Goal: Find specific page/section: Find specific page/section

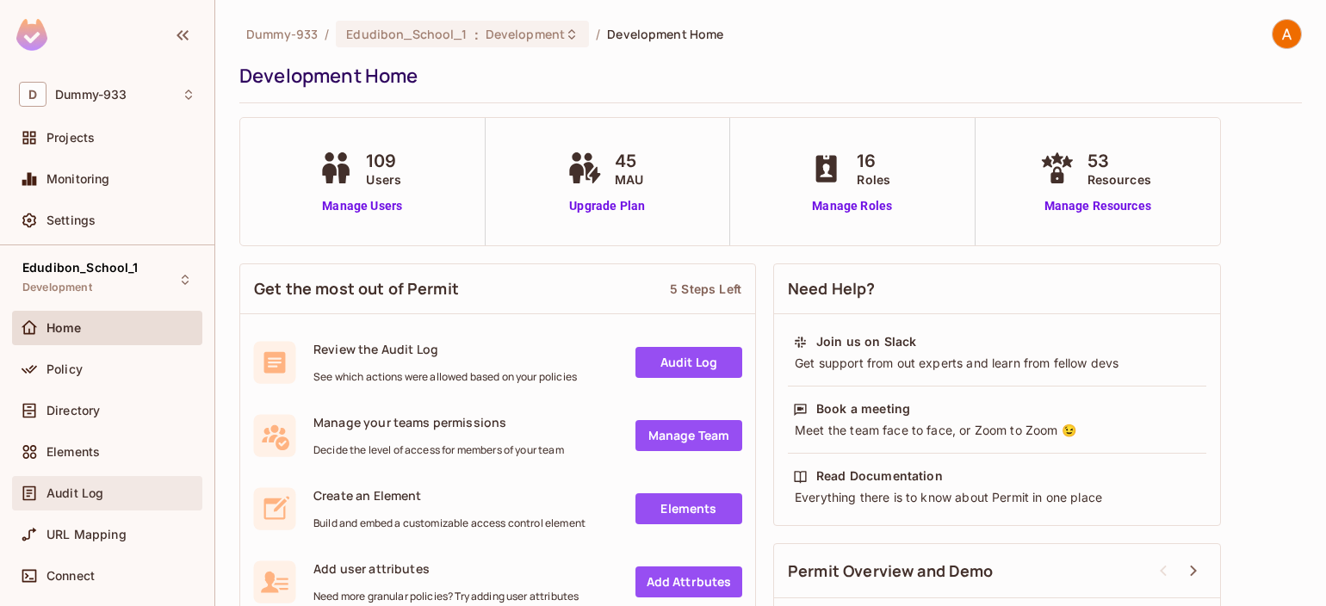
click at [68, 491] on span "Audit Log" at bounding box center [75, 494] width 57 height 14
